Goal: Feedback & Contribution: Contribute content

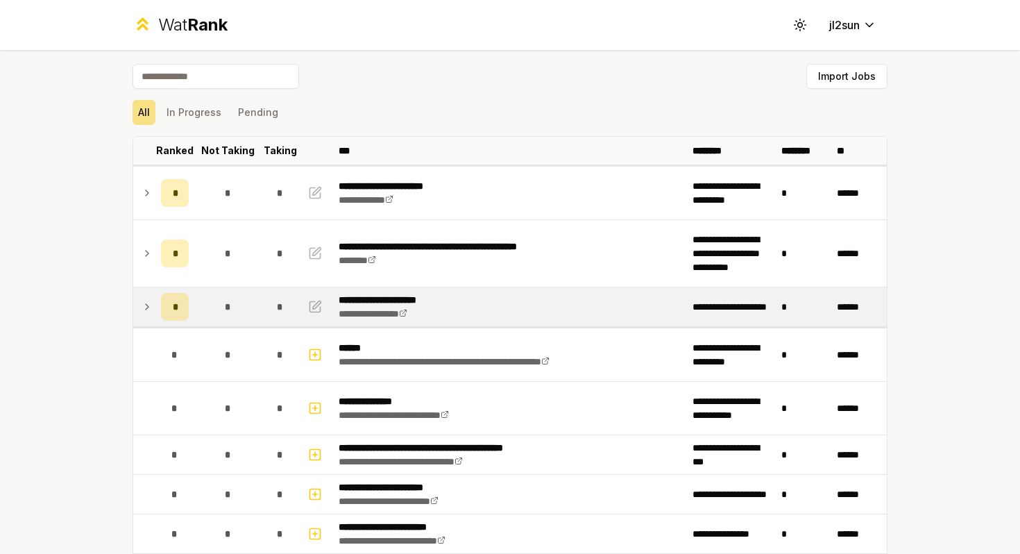
click at [146, 305] on icon at bounding box center [147, 306] width 11 height 17
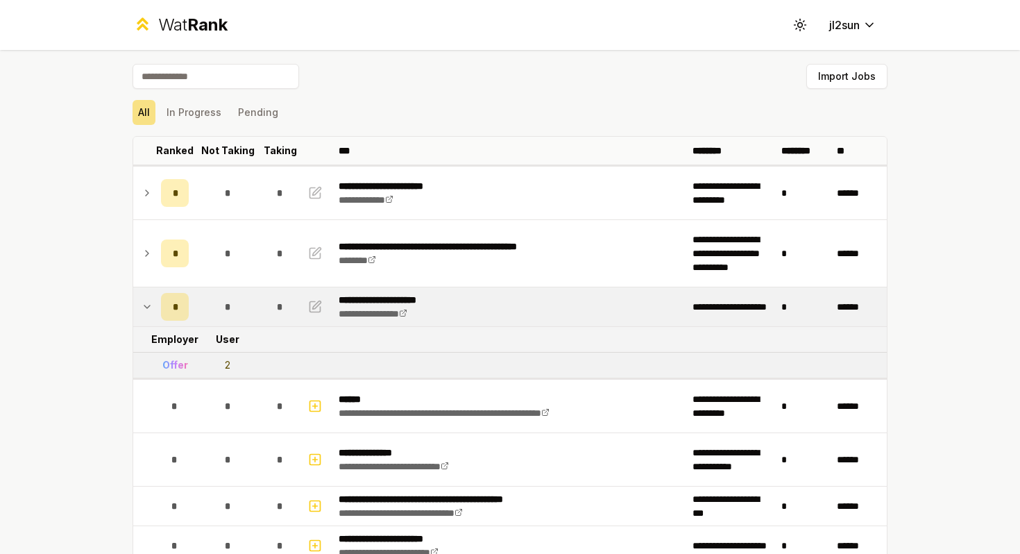
click at [316, 320] on td at bounding box center [316, 306] width 33 height 39
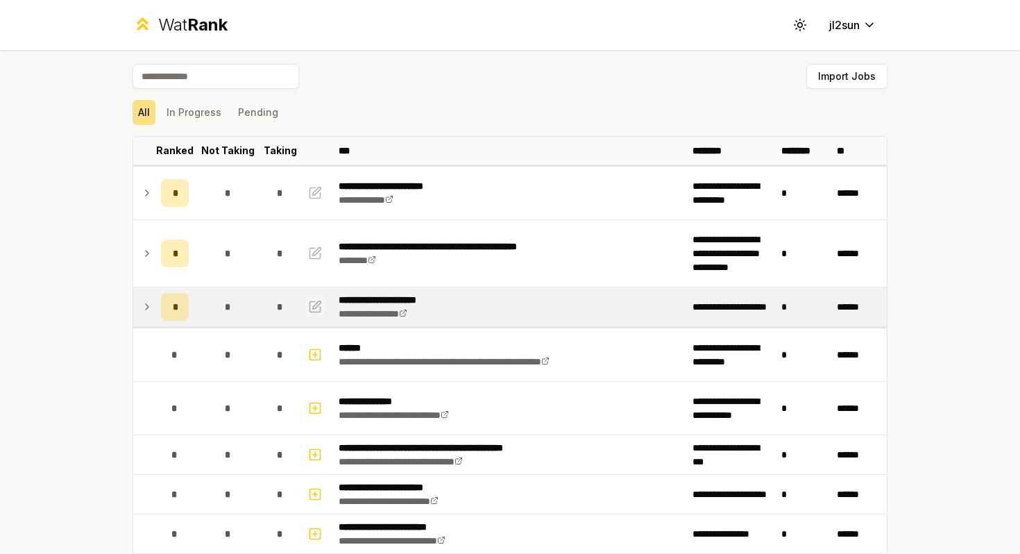
click at [316, 310] on icon "button" at bounding box center [315, 306] width 14 height 17
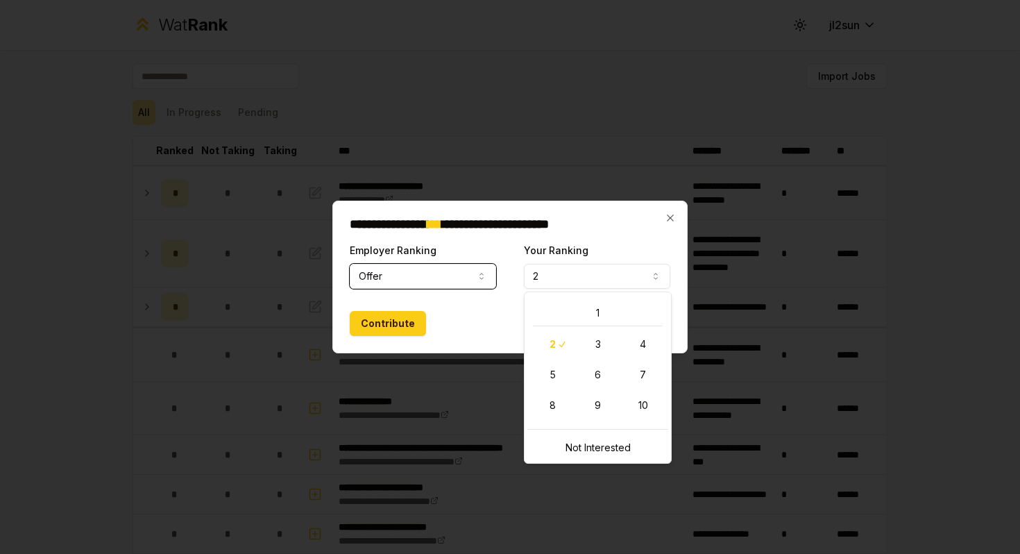
click at [609, 269] on button "2" at bounding box center [597, 276] width 146 height 25
click at [602, 270] on button "1" at bounding box center [597, 276] width 146 height 25
select select "*"
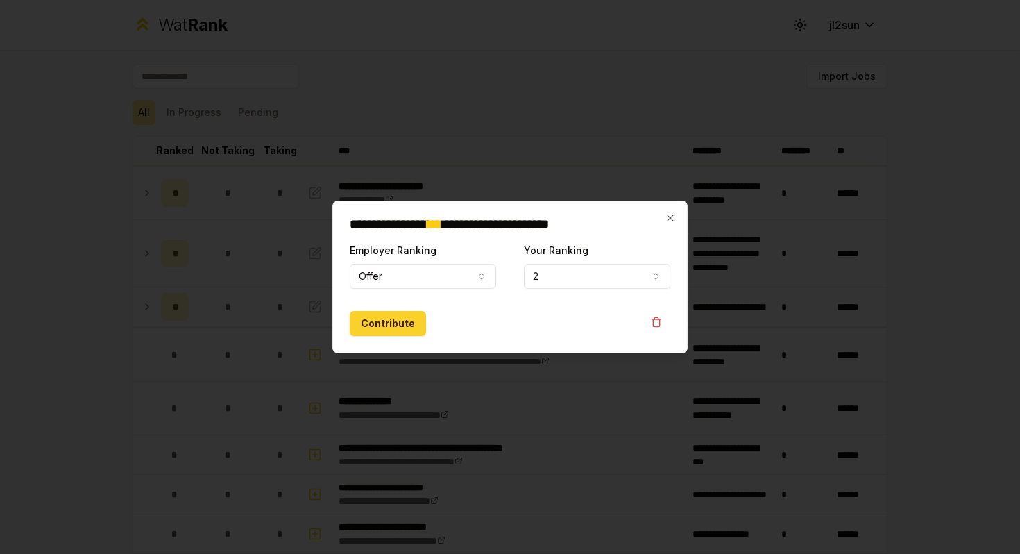
click at [396, 316] on button "Contribute" at bounding box center [388, 323] width 76 height 25
